Goal: Find specific page/section: Find specific page/section

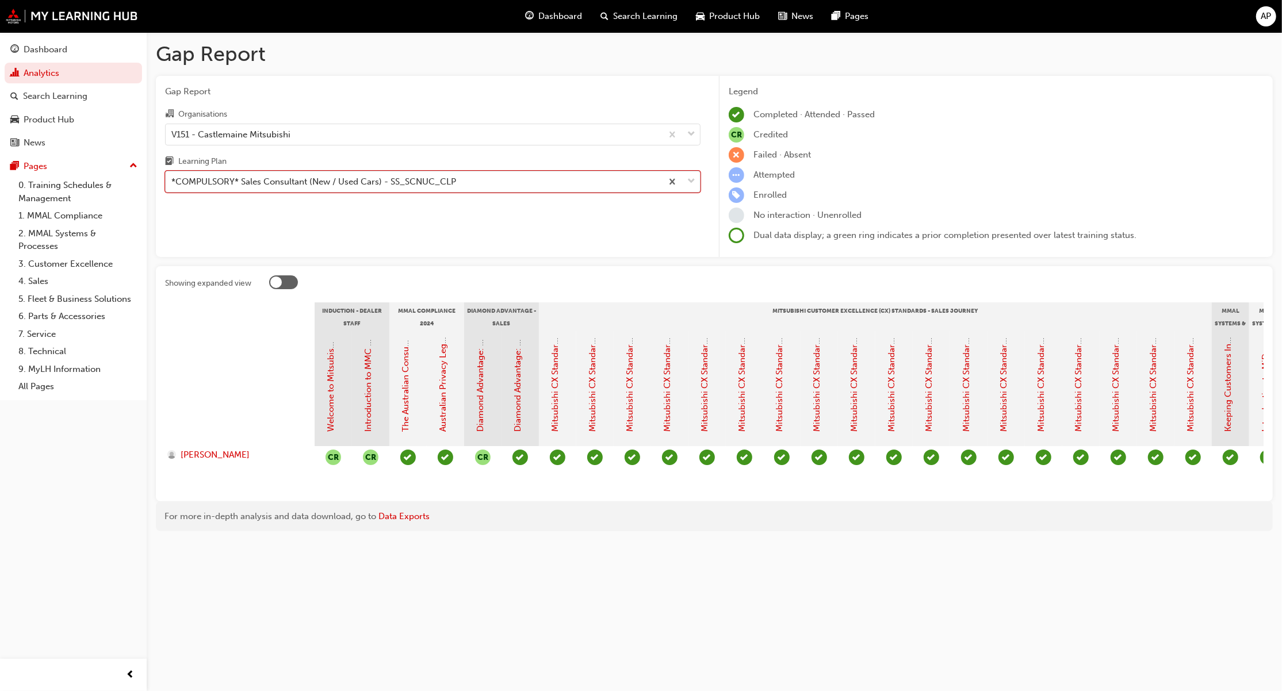
click at [453, 175] on div "*COMPULSORY* Sales Consultant (New / Used Cars) - SS_SCNUC_CLP" at bounding box center [313, 181] width 285 height 13
click at [173, 177] on input "Learning Plan option *COMPULSORY* Sales Consultant (New / Used Cars) - SS_SCNUC…" at bounding box center [171, 182] width 1 height 10
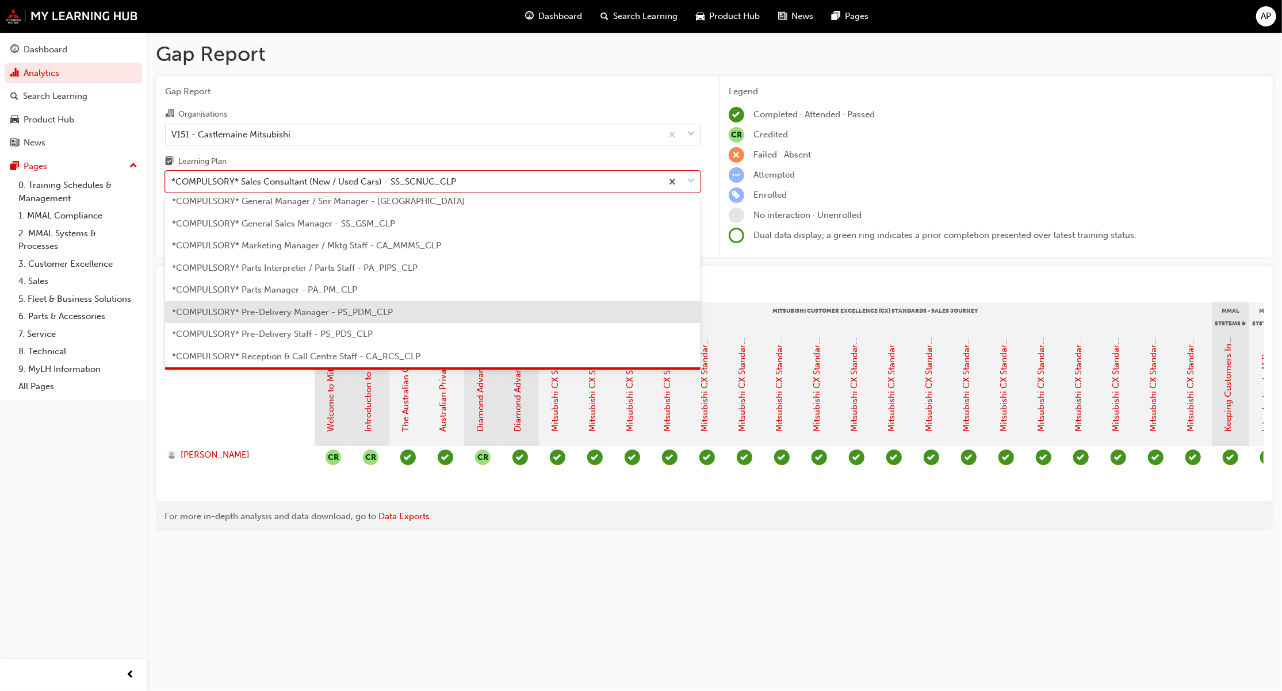
scroll to position [290, 0]
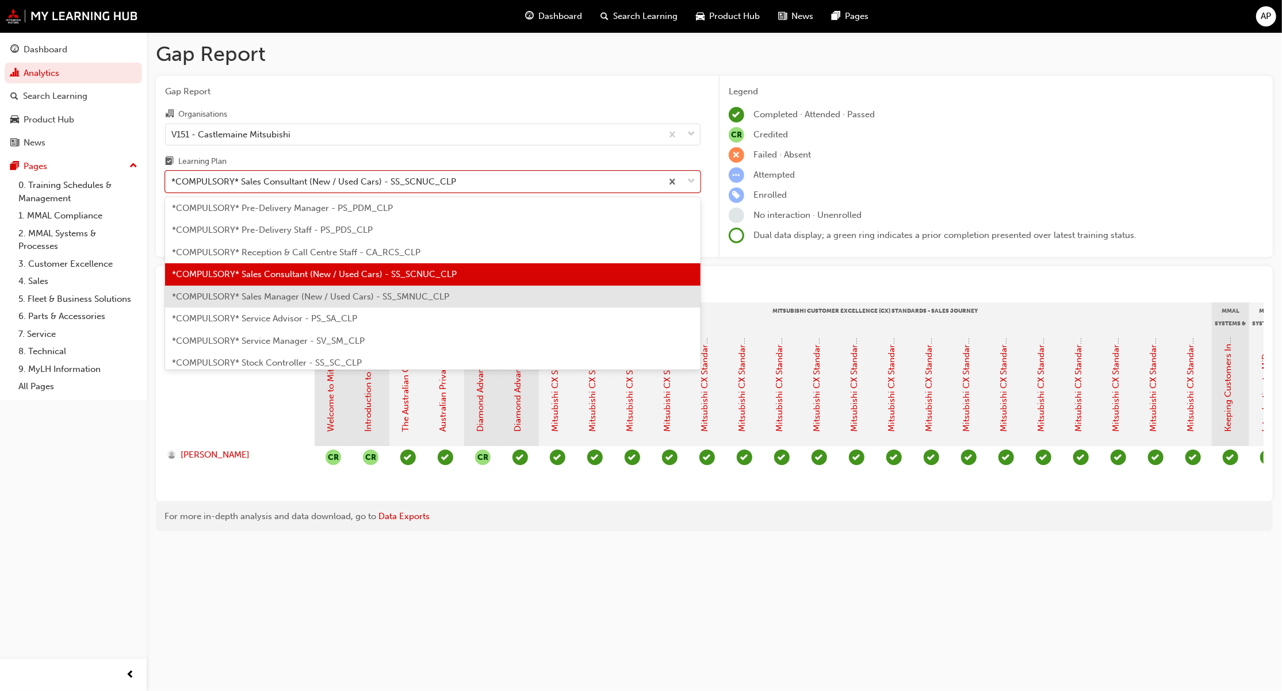
click at [286, 292] on span "*COMPULSORY* Sales Manager (New / Used Cars) - SS_SMNUC_CLP" at bounding box center [310, 297] width 277 height 10
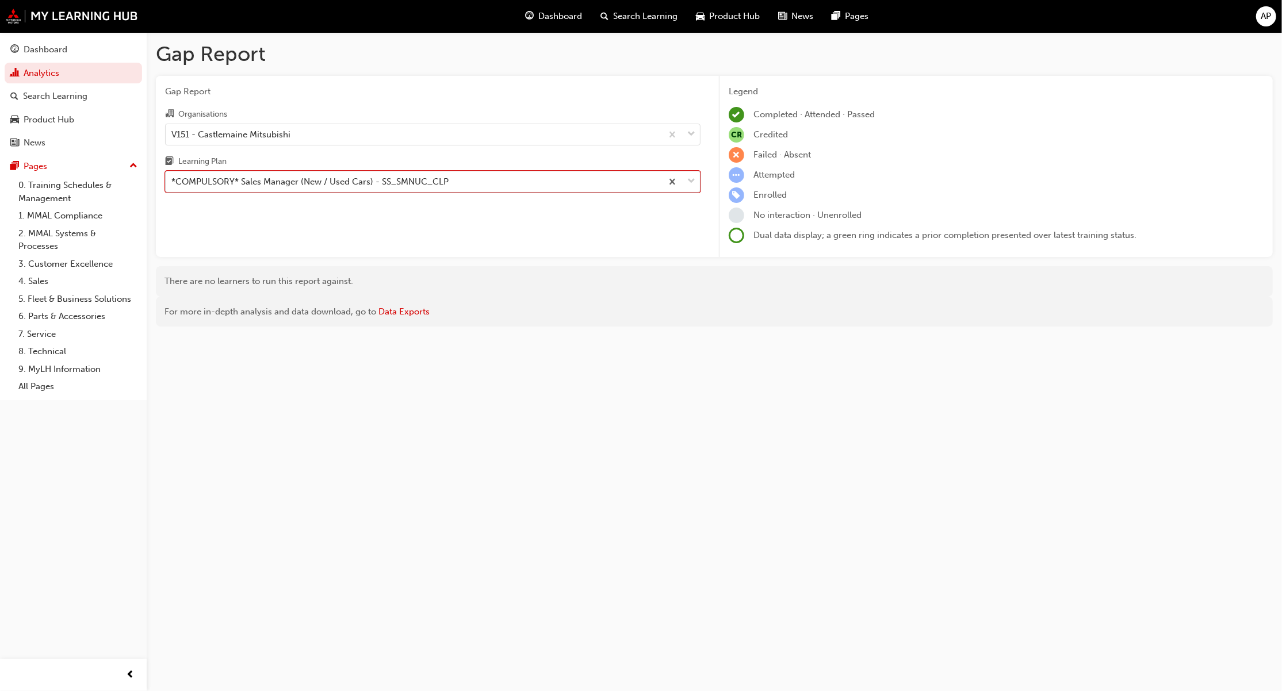
click at [418, 180] on div "*COMPULSORY* Sales Manager (New / Used Cars) - SS_SMNUC_CLP" at bounding box center [309, 181] width 277 height 13
click at [173, 180] on input "Learning Plan option *COMPULSORY* Sales Manager (New / Used Cars) - SS_SMNUC_CL…" at bounding box center [171, 182] width 1 height 10
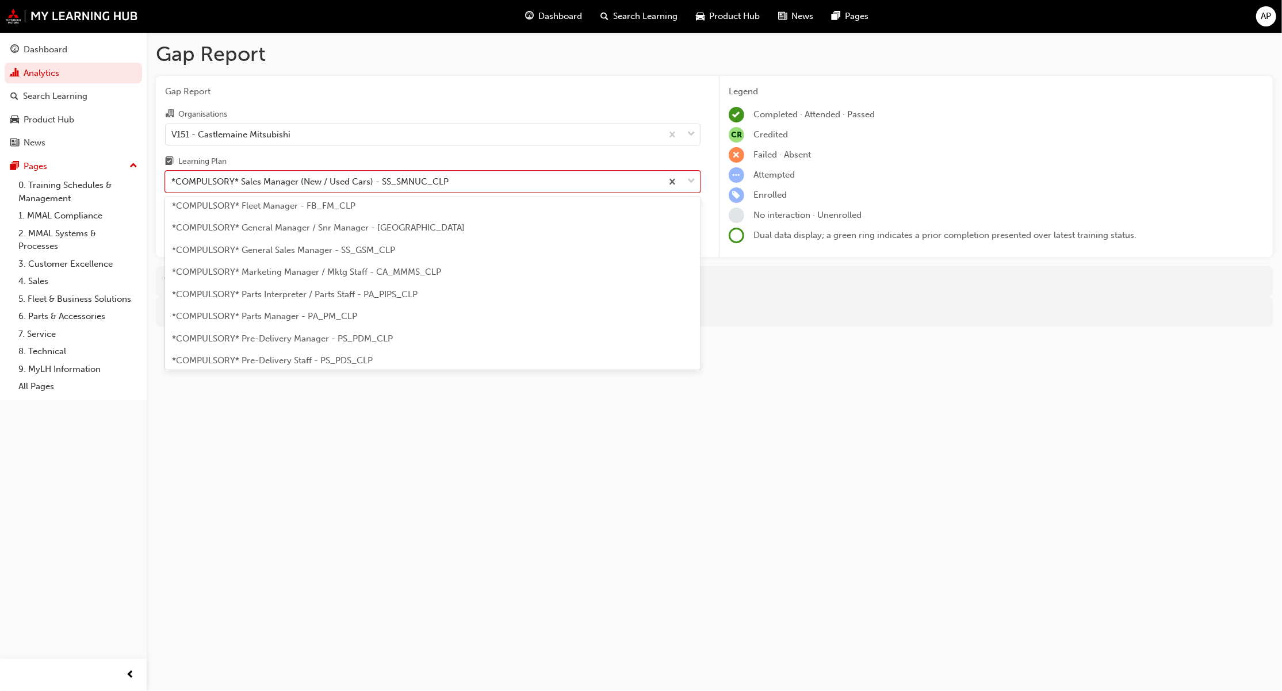
scroll to position [159, 0]
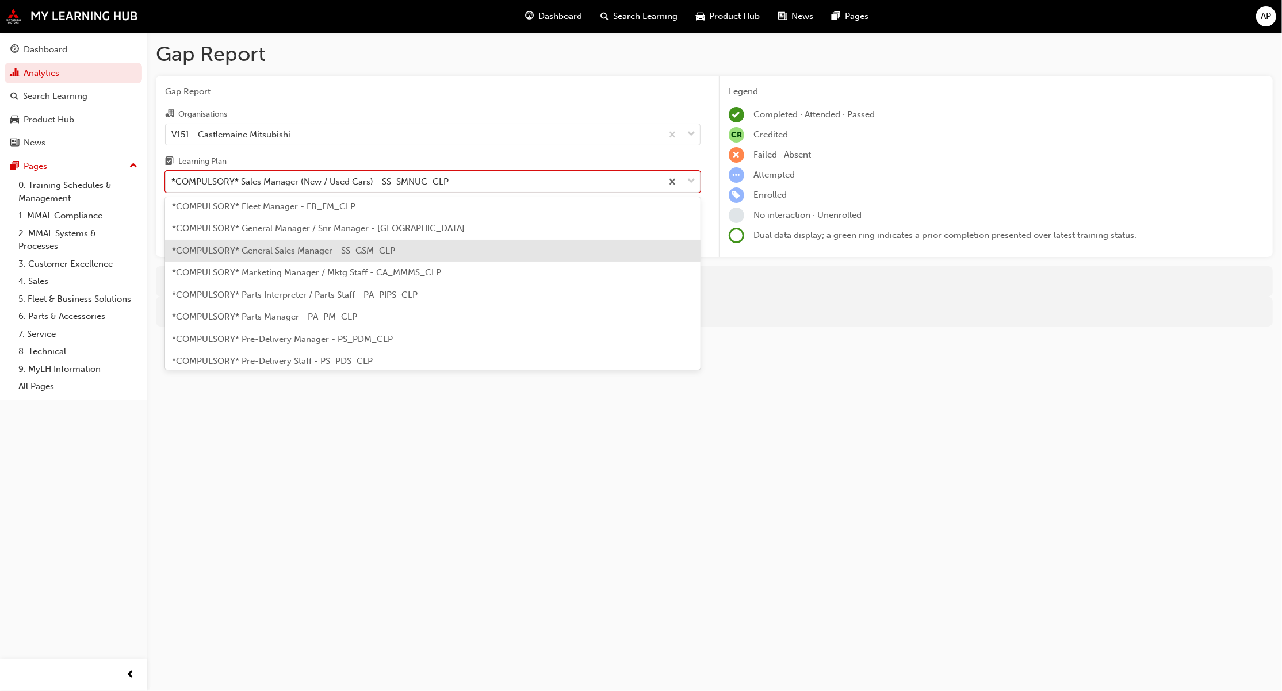
click at [351, 252] on span "*COMPULSORY* General Sales Manager - SS_GSM_CLP" at bounding box center [283, 251] width 223 height 10
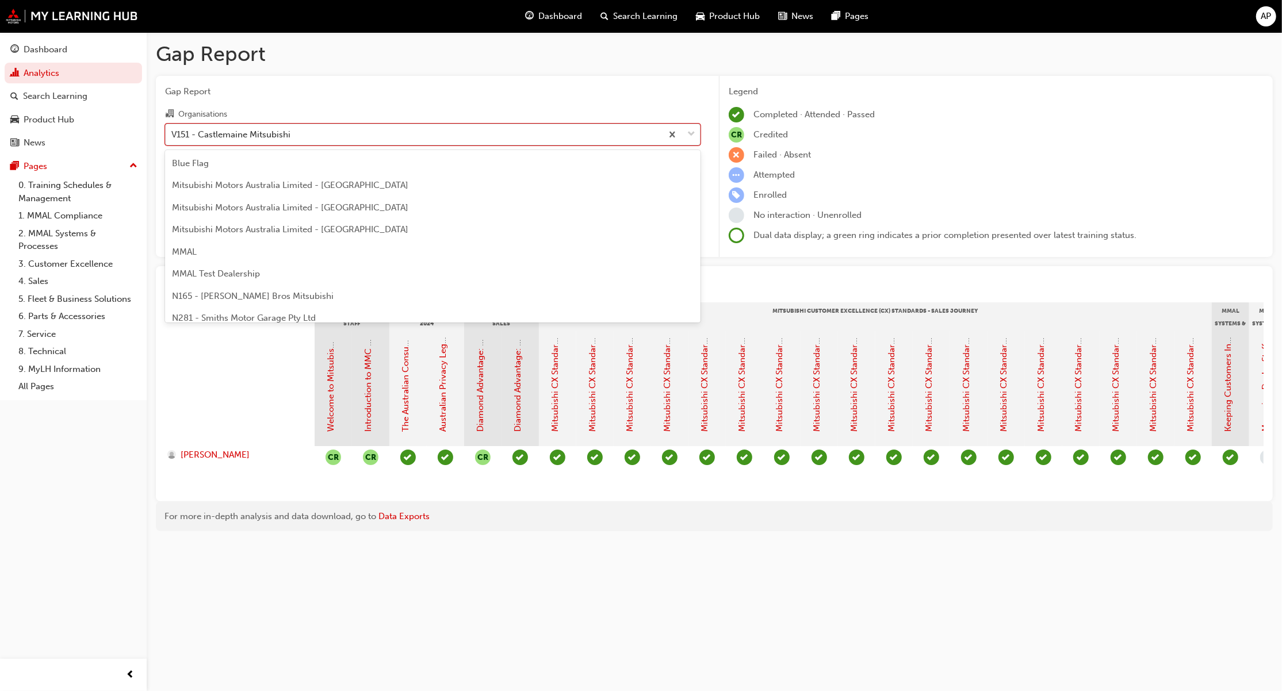
click at [635, 145] on div "V151 - Castlemaine Mitsubishi" at bounding box center [432, 135] width 535 height 22
click at [173, 139] on input "Organisations option V151 - Castlemaine Mitsubishi, selected. option V151 - Cas…" at bounding box center [171, 134] width 1 height 10
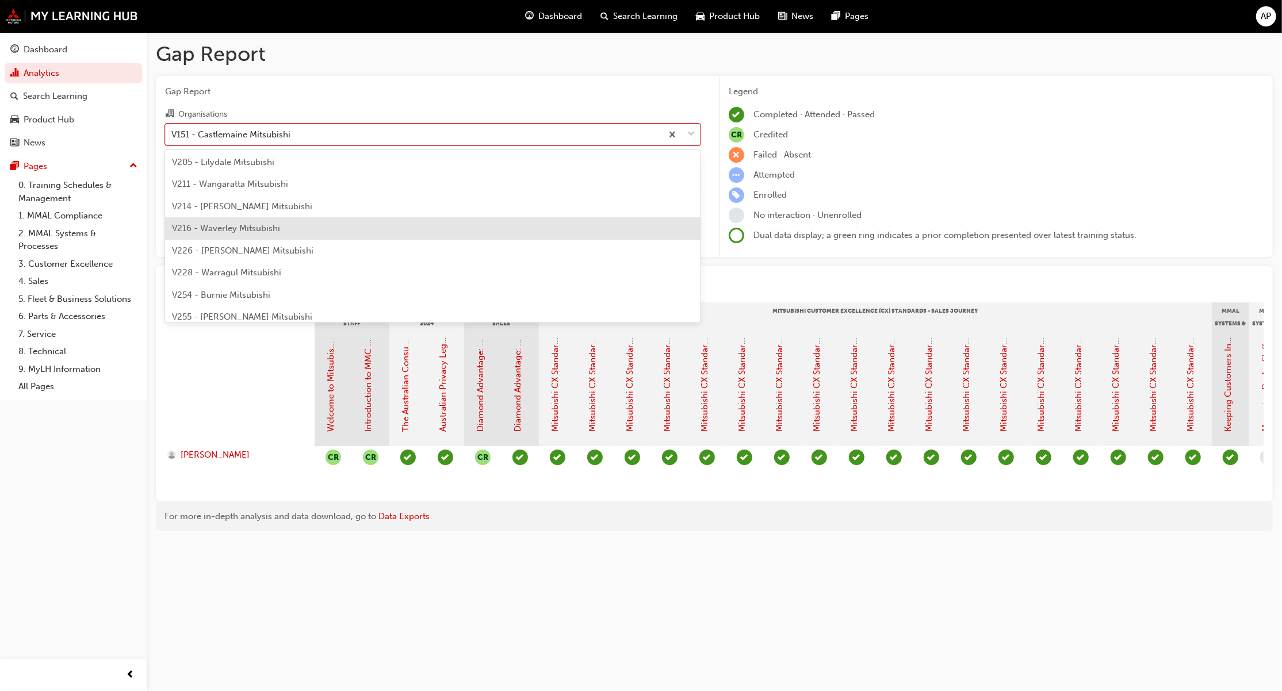
scroll to position [3069, 0]
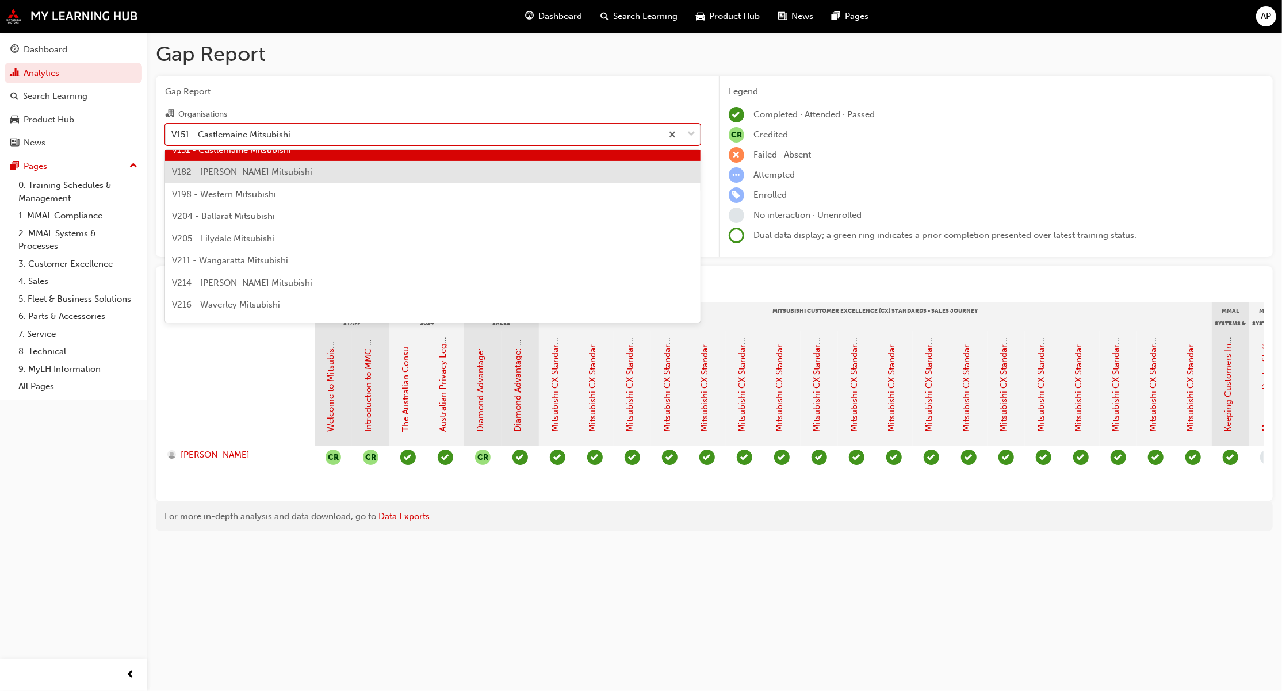
click at [265, 178] on div "V182 - [PERSON_NAME] Mitsubishi" at bounding box center [432, 172] width 535 height 22
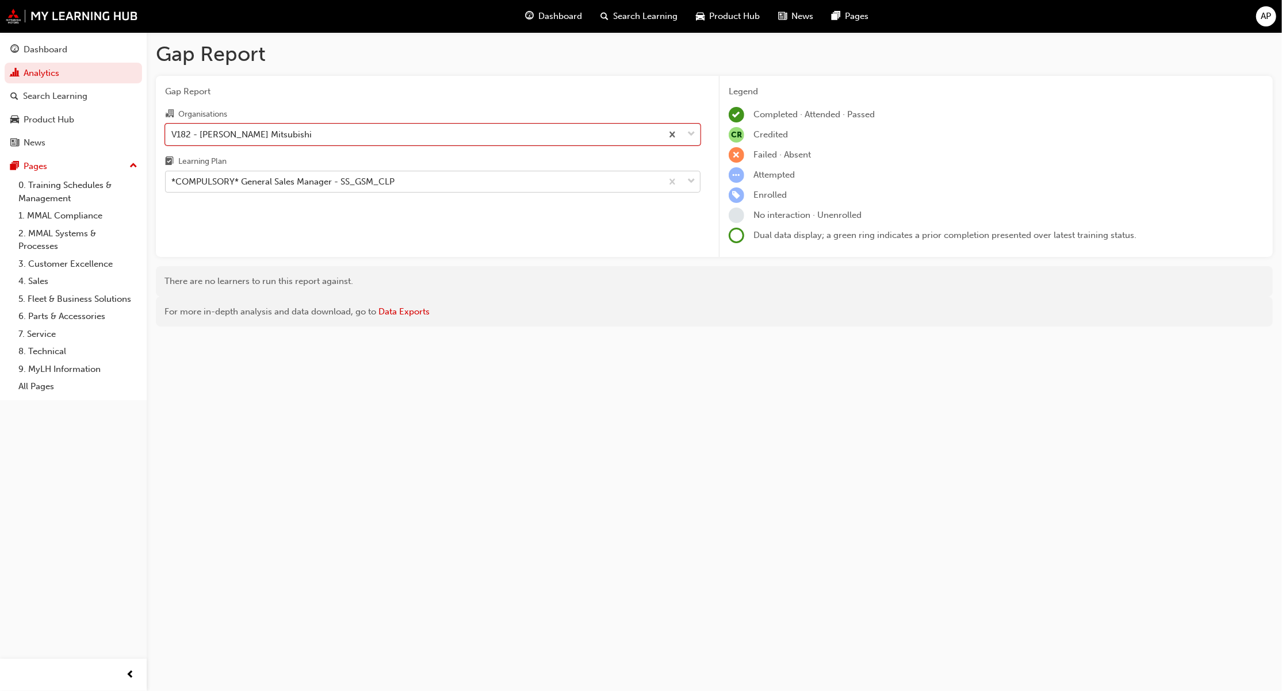
click at [449, 186] on div "*COMPULSORY* General Sales Manager - SS_GSM_CLP" at bounding box center [414, 182] width 496 height 20
click at [173, 186] on input "Learning Plan *COMPULSORY* General Sales Manager - SS_GSM_CLP" at bounding box center [171, 182] width 1 height 10
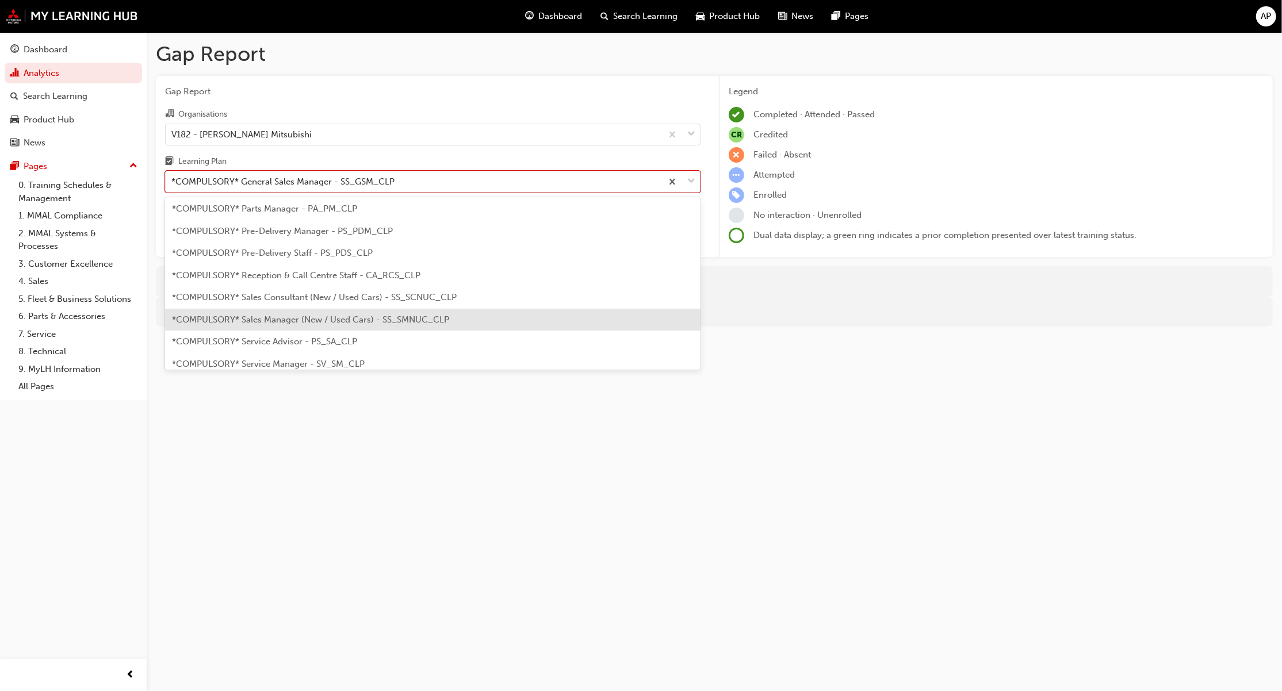
scroll to position [289, 0]
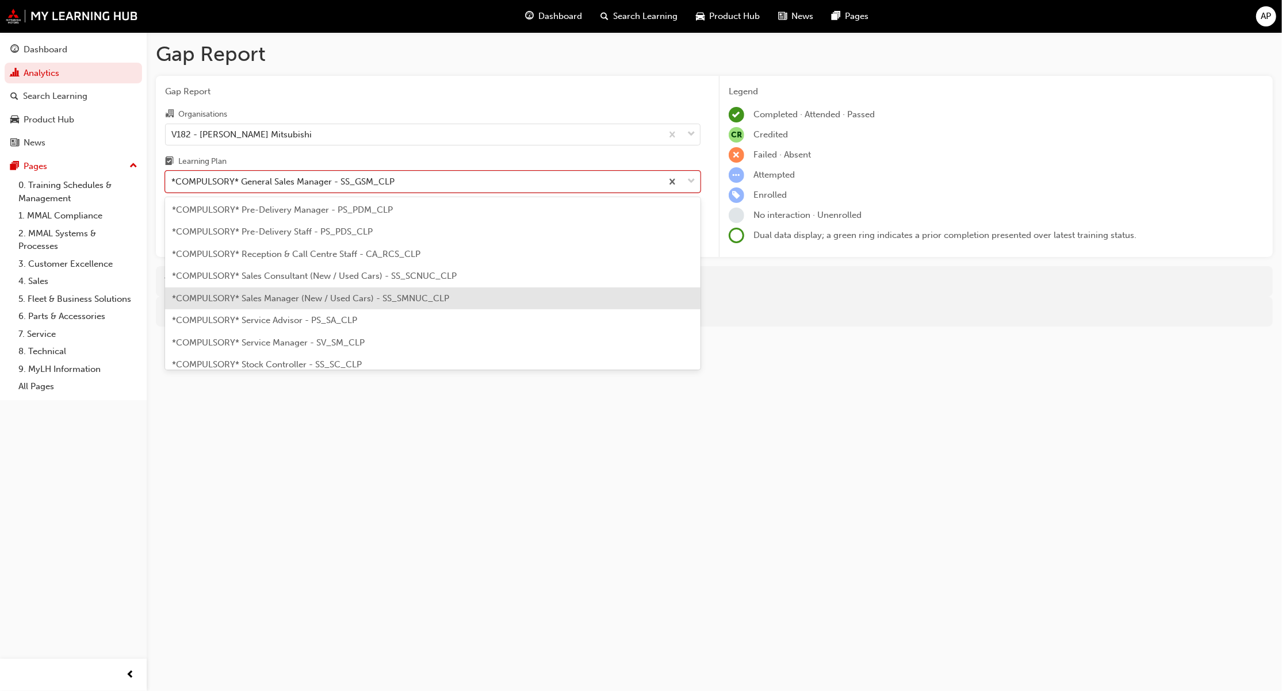
click at [328, 302] on span "*COMPULSORY* Sales Manager (New / Used Cars) - SS_SMNUC_CLP" at bounding box center [310, 298] width 277 height 10
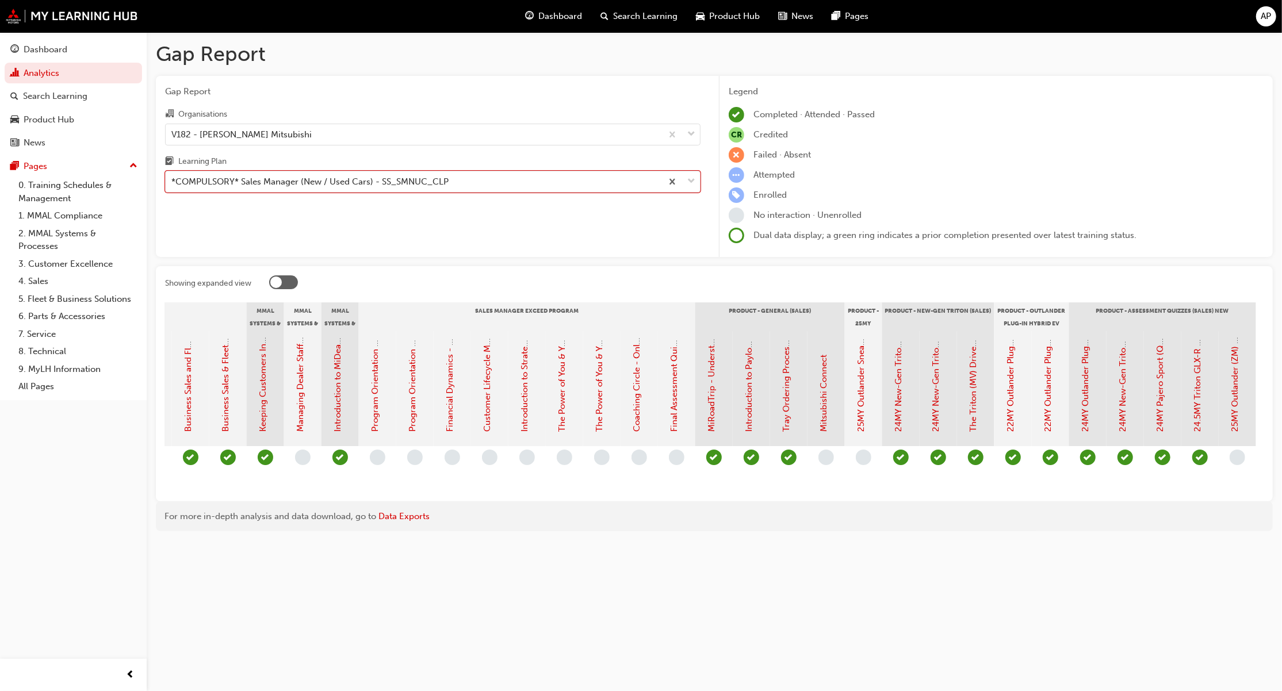
scroll to position [0, 1443]
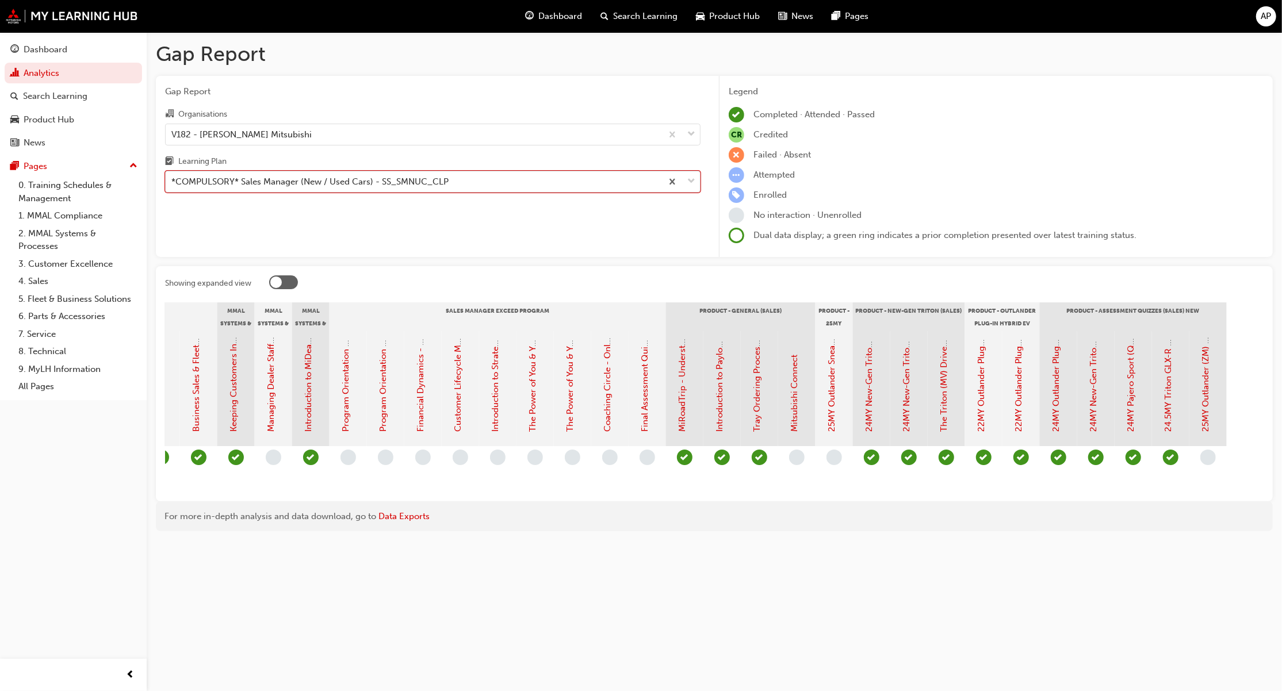
click at [450, 176] on div "*COMPULSORY* Sales Manager (New / Used Cars) - SS_SMNUC_CLP" at bounding box center [414, 182] width 496 height 20
click at [173, 177] on input "Learning Plan option *COMPULSORY* Sales Manager (New / Used Cars) - SS_SMNUC_CL…" at bounding box center [171, 182] width 1 height 10
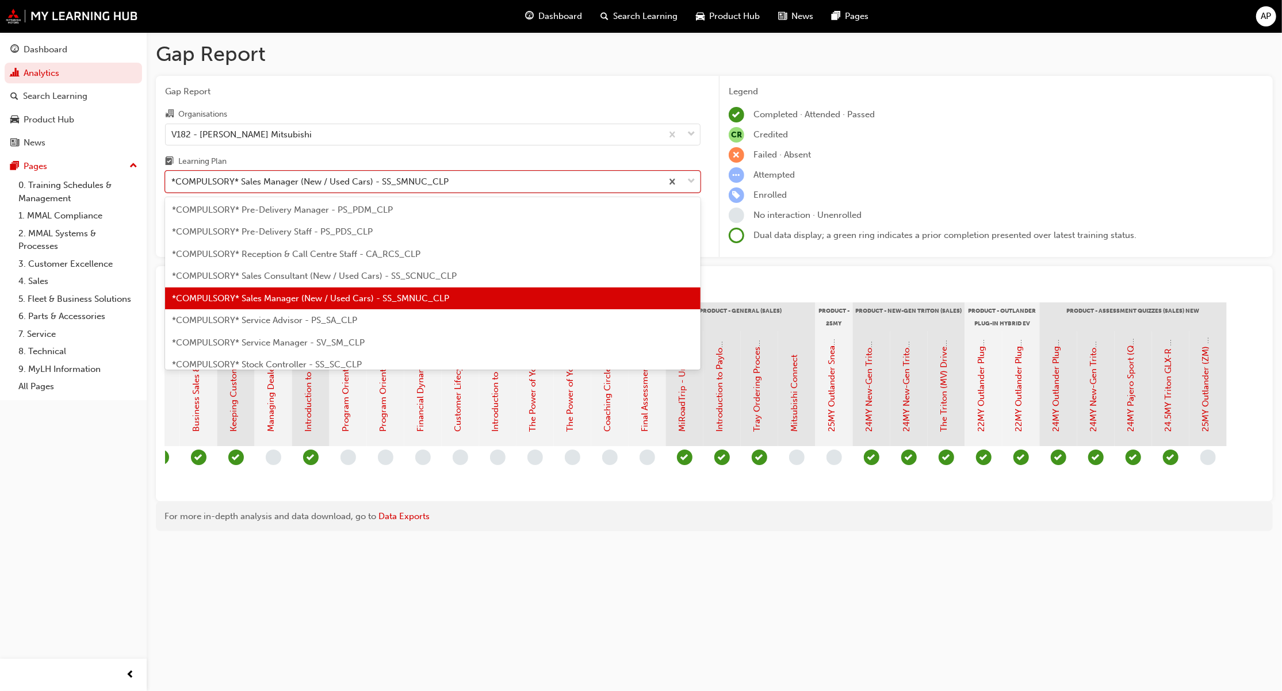
scroll to position [313, 0]
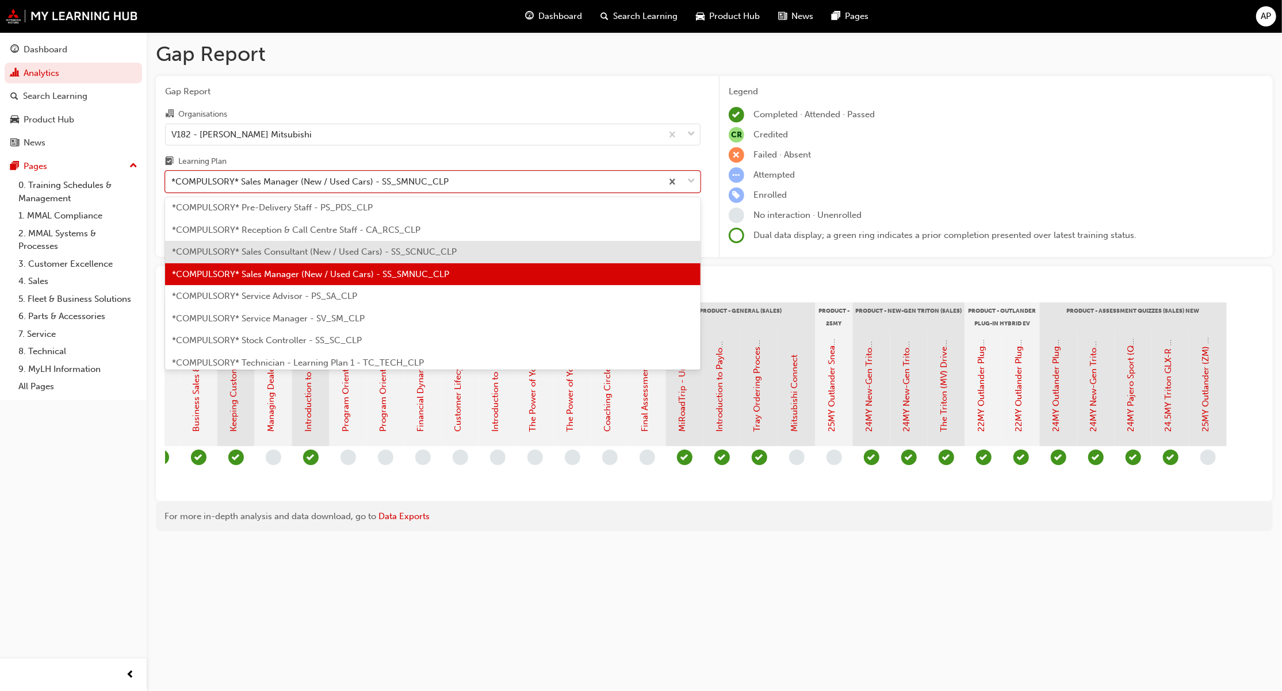
click at [336, 253] on span "*COMPULSORY* Sales Consultant (New / Used Cars) - SS_SCNUC_CLP" at bounding box center [314, 252] width 285 height 10
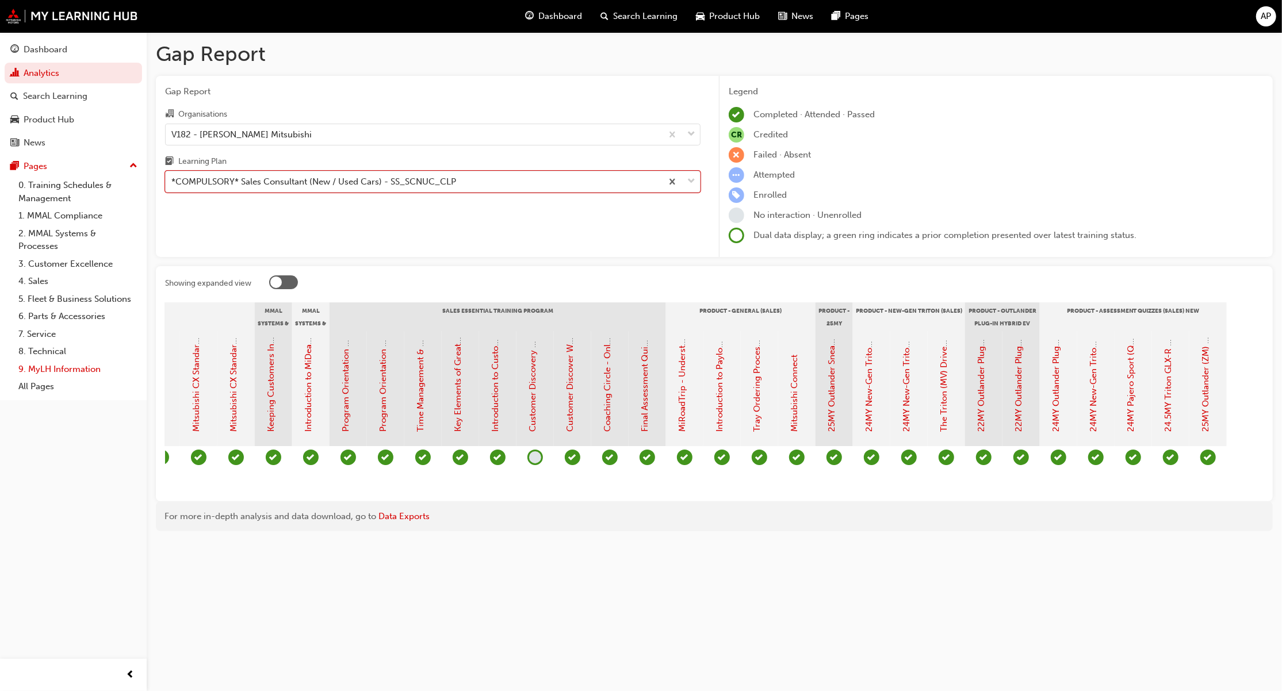
scroll to position [0, 954]
